Goal: Task Accomplishment & Management: Manage account settings

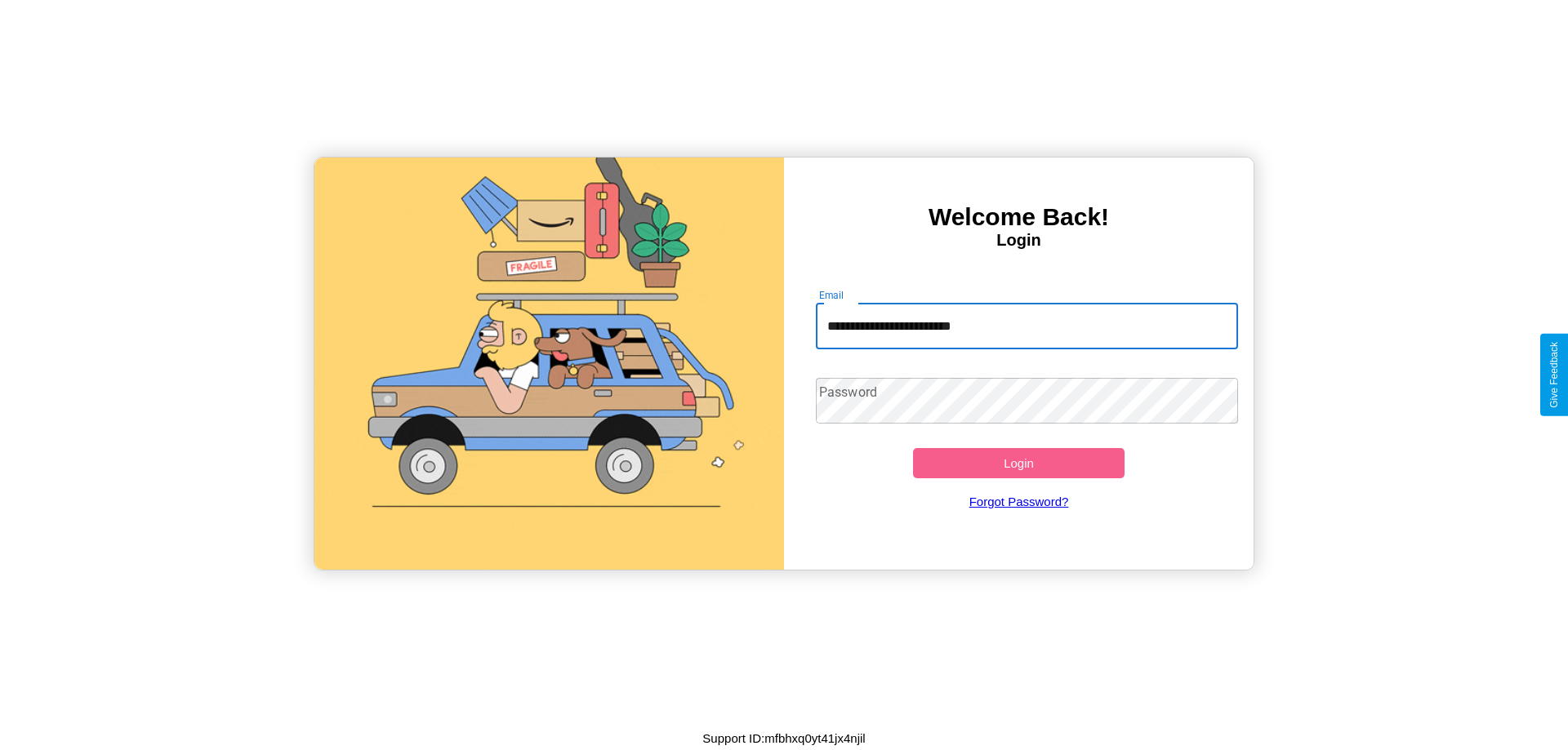
type input "**********"
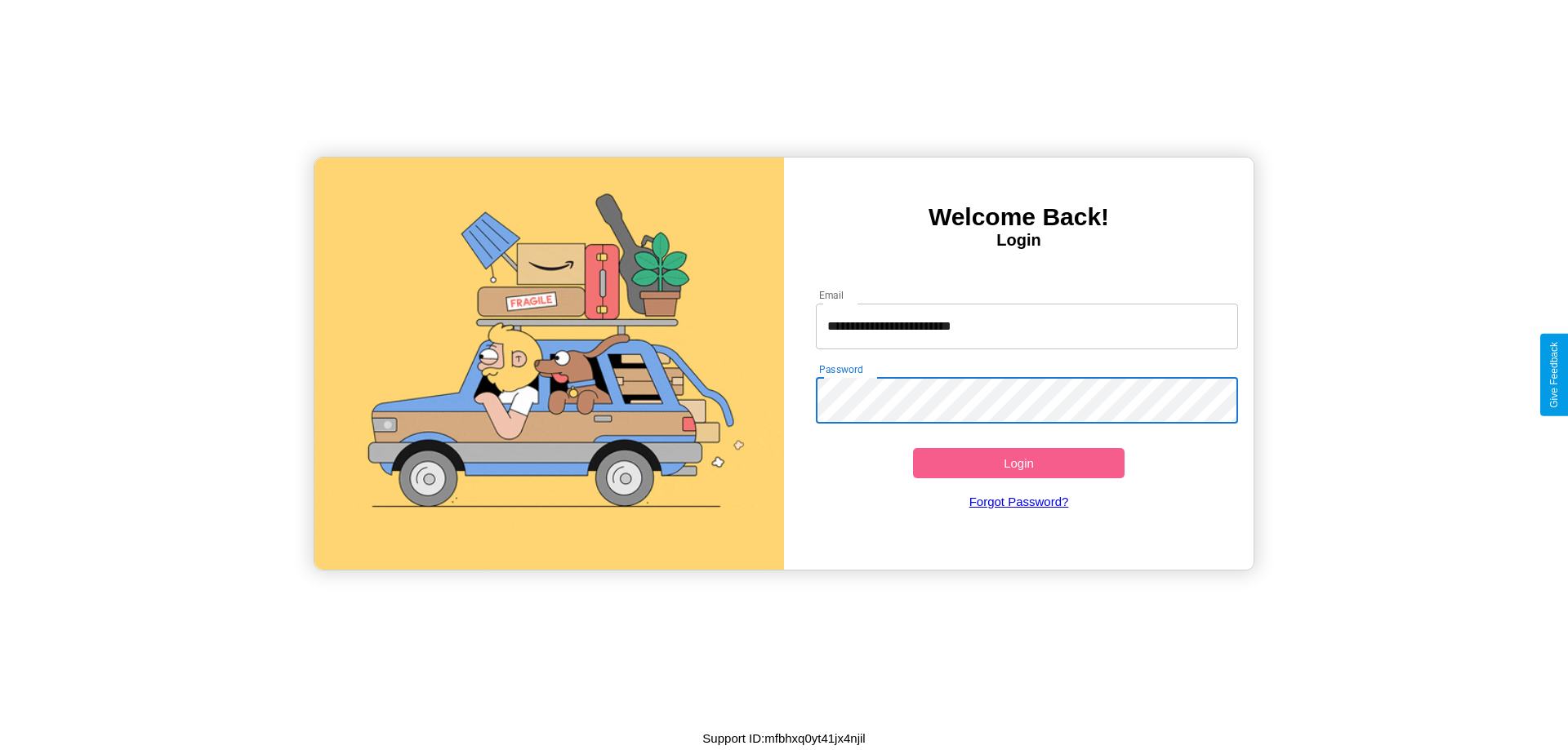
click at [1018, 463] on button "Login" at bounding box center [1018, 463] width 212 height 30
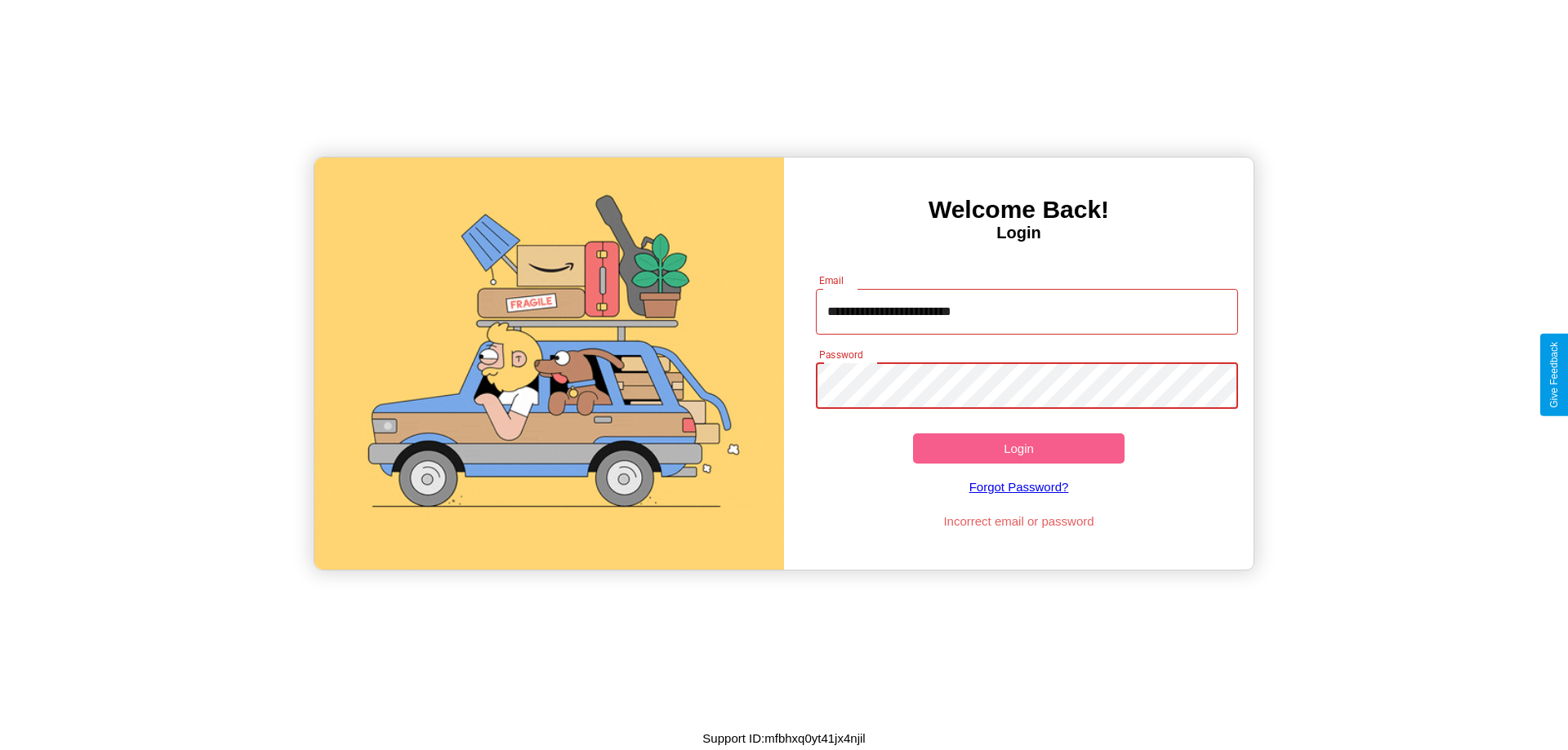
click at [1018, 448] on button "Login" at bounding box center [1018, 448] width 212 height 30
